Goal: Obtain resource: Download file/media

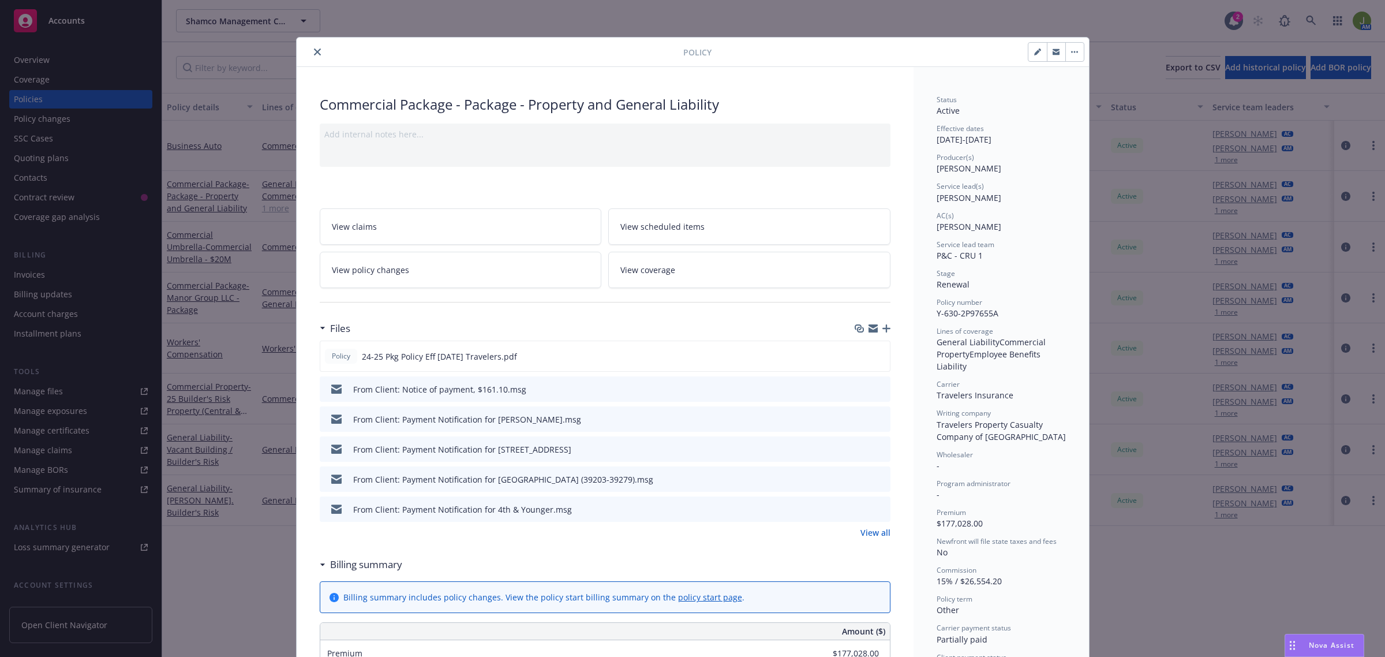
click at [315, 50] on icon "close" at bounding box center [317, 51] width 7 height 7
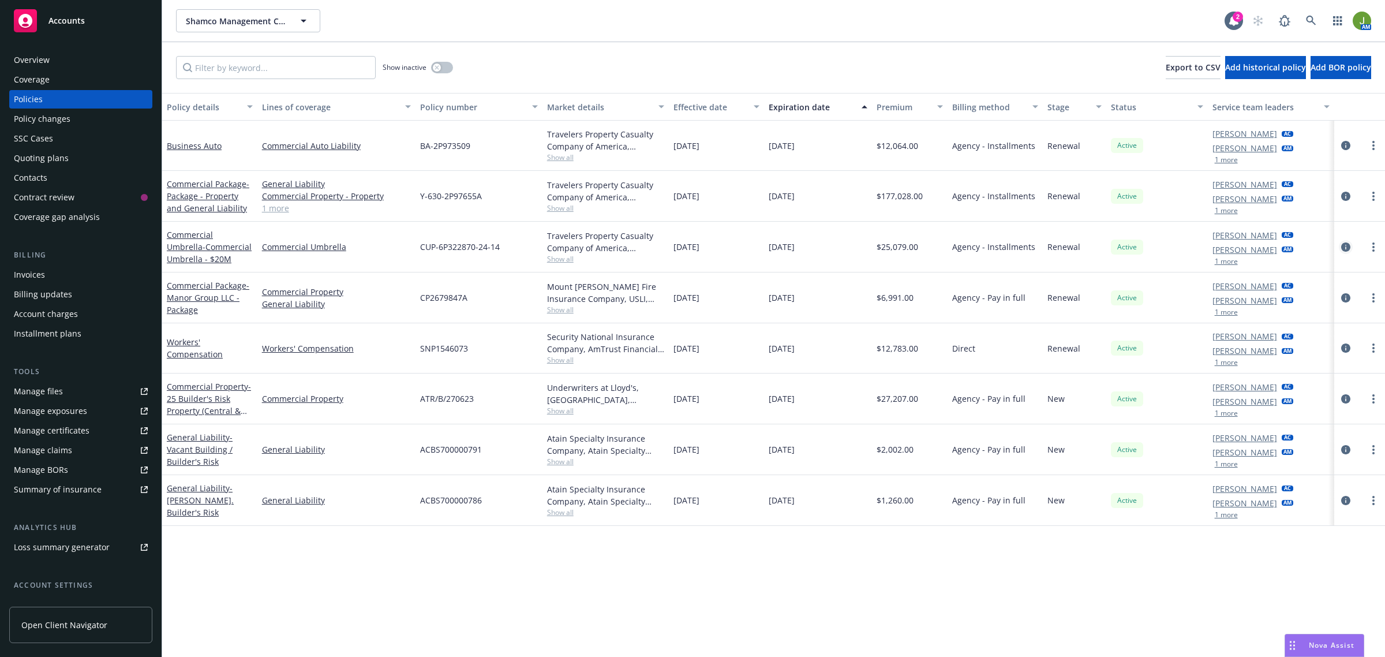
click at [1349, 246] on icon "circleInformation" at bounding box center [1346, 246] width 9 height 9
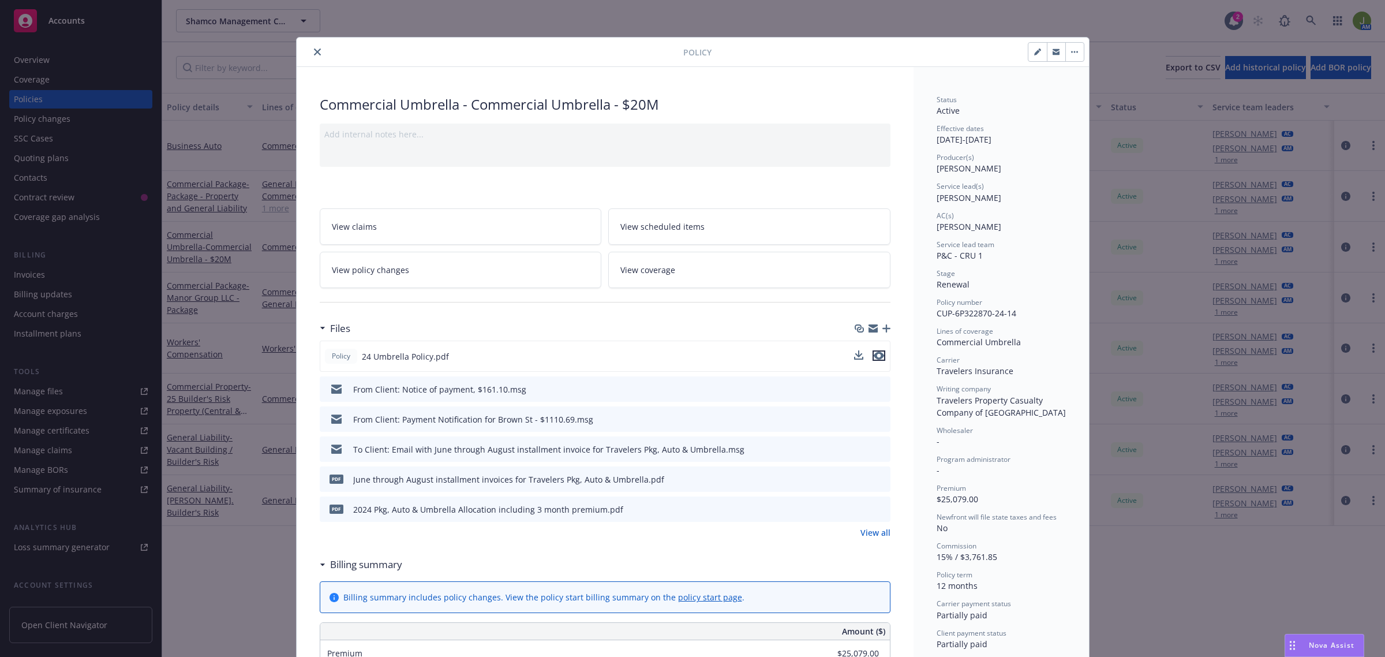
click at [875, 359] on icon "preview file" at bounding box center [879, 356] width 10 height 8
click at [875, 355] on icon "preview file" at bounding box center [879, 356] width 10 height 8
